Goal: Check status: Check status

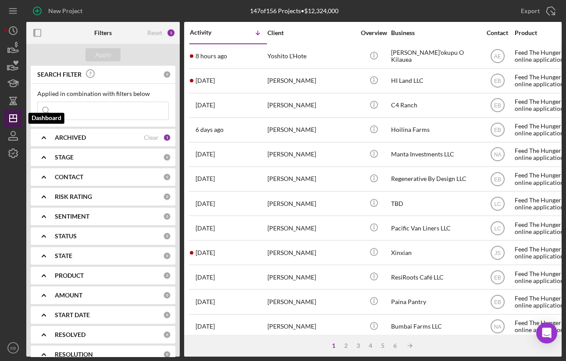
click at [14, 118] on g "button" at bounding box center [13, 118] width 7 height 7
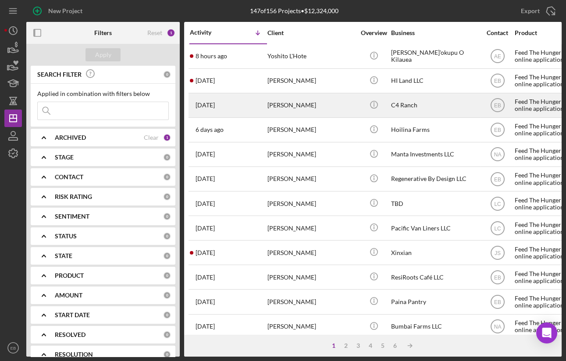
click at [292, 110] on div "[PERSON_NAME]" at bounding box center [311, 105] width 88 height 23
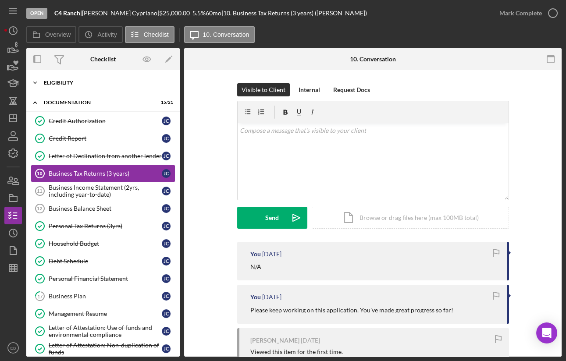
click at [83, 80] on div "Eligibility" at bounding box center [106, 82] width 125 height 5
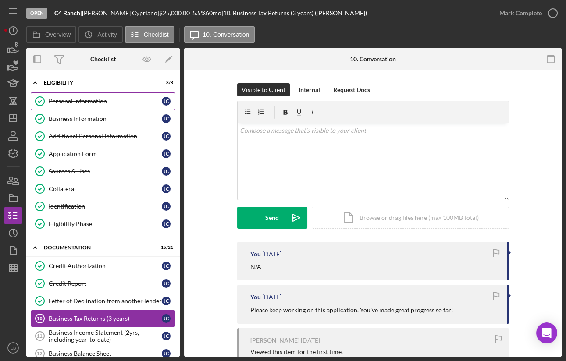
click at [78, 97] on link "Personal Information Personal Information [PERSON_NAME]" at bounding box center [103, 101] width 145 height 18
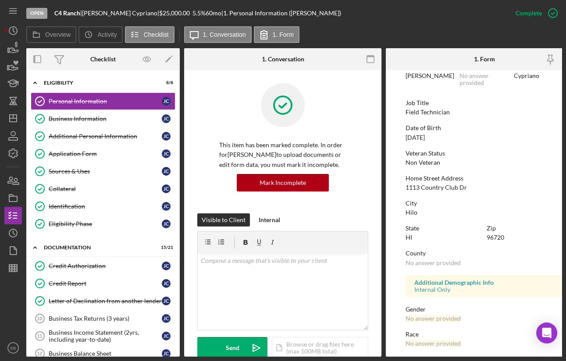
scroll to position [66, 0]
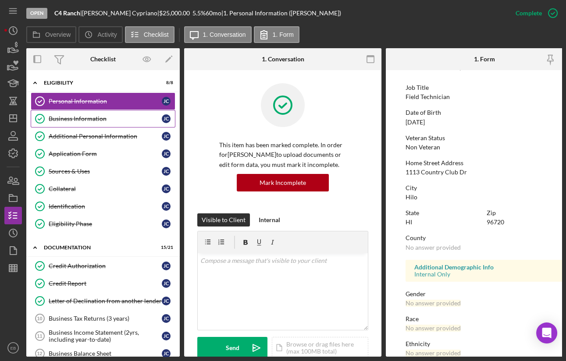
click at [107, 118] on div "Business Information" at bounding box center [105, 118] width 113 height 7
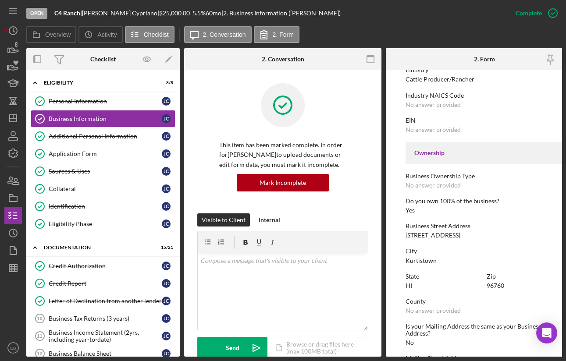
scroll to position [265, 0]
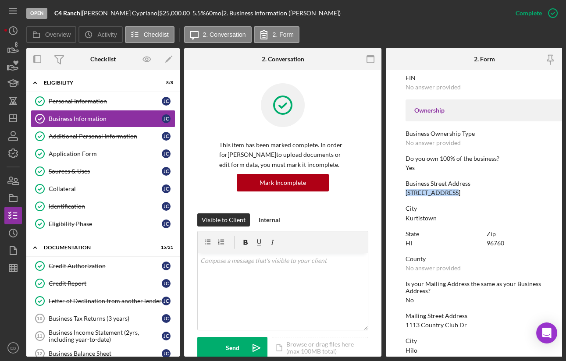
drag, startPoint x: 450, startPoint y: 192, endPoint x: 397, endPoint y: 194, distance: 53.5
click at [397, 194] on form "To edit this form you must mark this item incomplete Business Name C4 Ranch DBA…" at bounding box center [484, 213] width 197 height 287
copy div "[STREET_ADDRESS]"
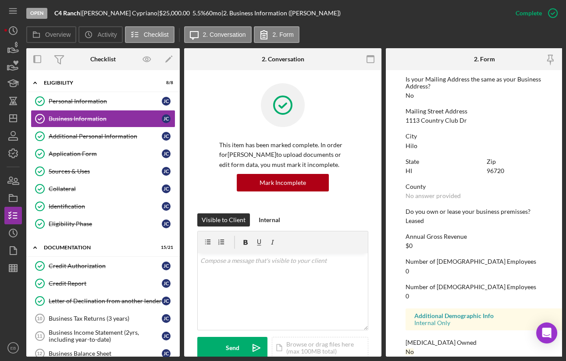
scroll to position [484, 0]
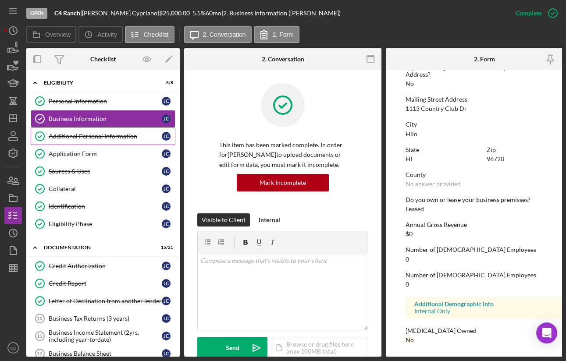
click at [93, 133] on div "Additional Personal Information" at bounding box center [105, 136] width 113 height 7
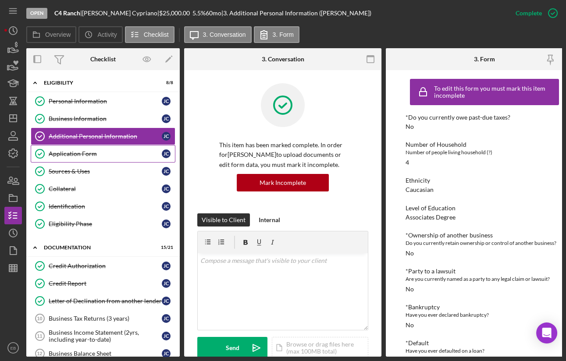
click at [81, 153] on div "Application Form" at bounding box center [105, 153] width 113 height 7
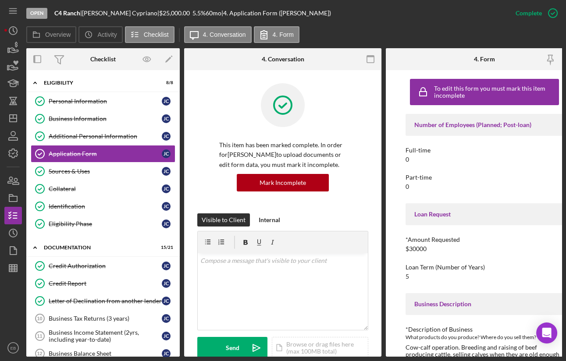
scroll to position [31, 0]
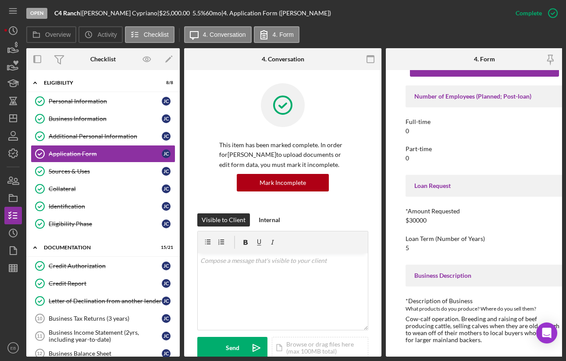
click at [440, 320] on div "Cow-calf operation. Breeding and raising of beef producing cattle, selling calv…" at bounding box center [484, 330] width 158 height 28
click at [405, 352] on div "To edit this form you must mark this item incomplete Number of Employees (Plann…" at bounding box center [484, 213] width 197 height 287
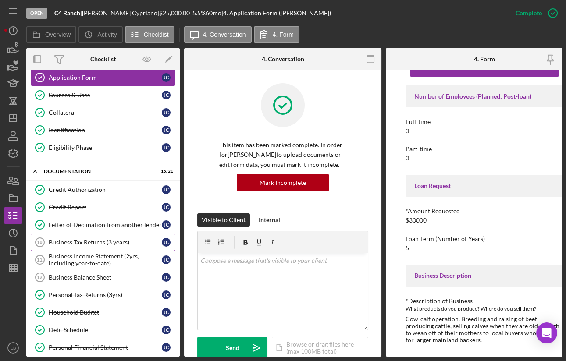
scroll to position [133, 0]
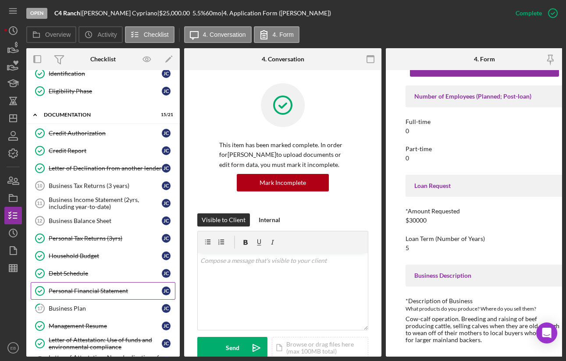
click at [78, 288] on div "Personal Financial Statement" at bounding box center [105, 291] width 113 height 7
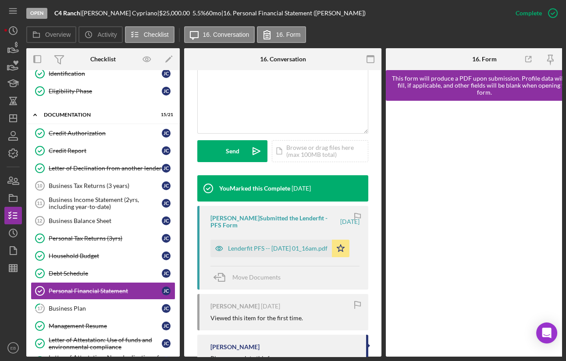
scroll to position [199, 0]
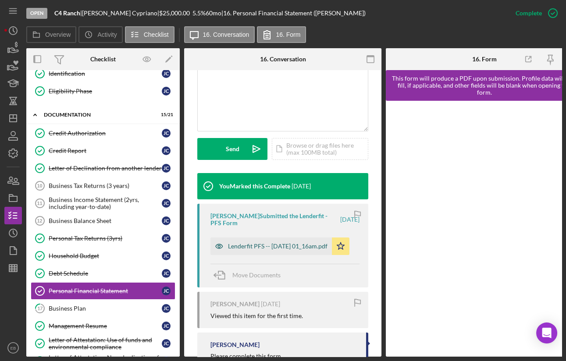
click at [276, 243] on div "Lenderfit PFS -- [DATE] 01_16am.pdf" at bounding box center [277, 246] width 99 height 7
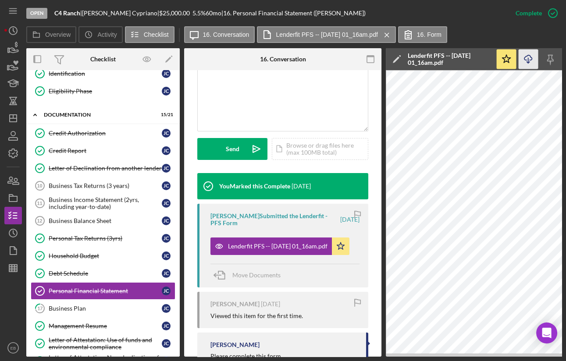
click at [526, 60] on icon "button" at bounding box center [527, 57] width 7 height 5
click at [279, 347] on div "[PERSON_NAME]" at bounding box center [283, 344] width 147 height 7
click at [91, 253] on div "Household Budget" at bounding box center [105, 255] width 113 height 7
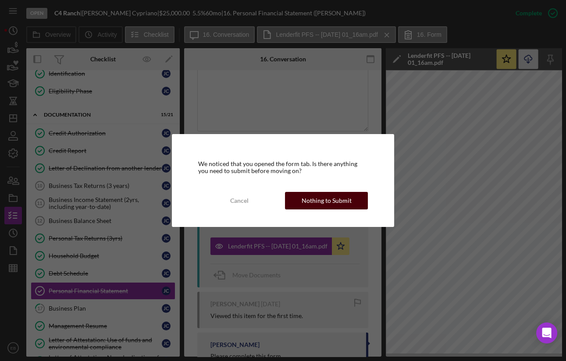
click at [322, 202] on div "Nothing to Submit" at bounding box center [327, 201] width 50 height 18
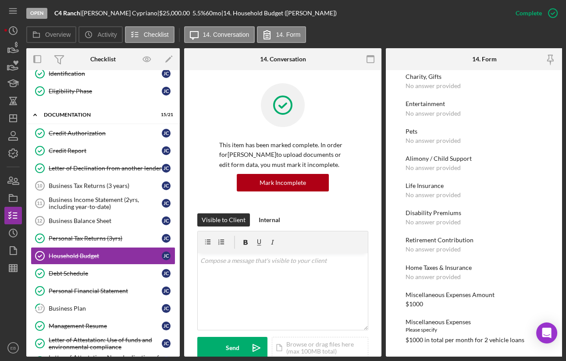
scroll to position [909, 0]
